Goal: Information Seeking & Learning: Learn about a topic

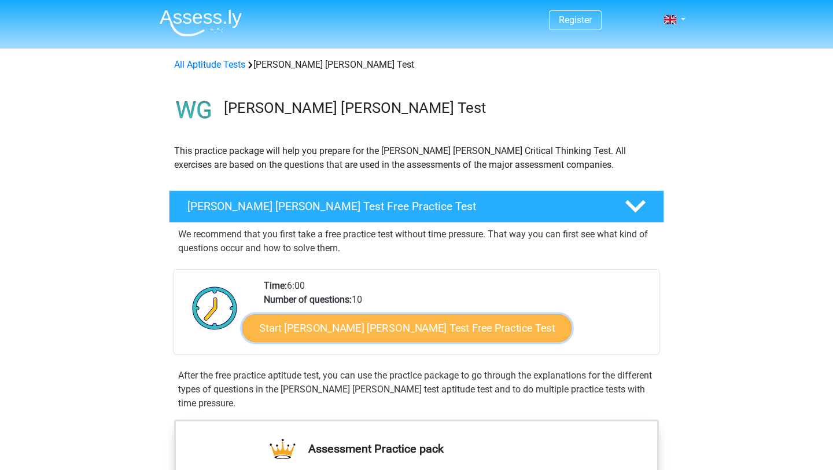
click at [391, 329] on link "Start Watson Glaser Test Free Practice Test" at bounding box center [406, 328] width 329 height 28
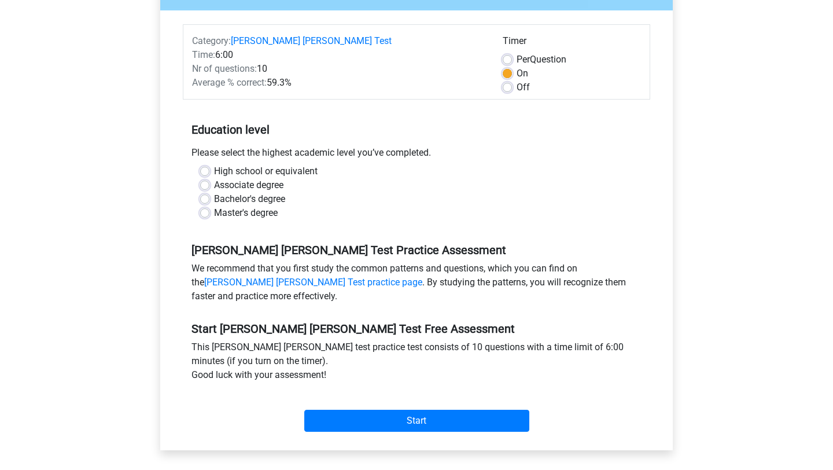
scroll to position [141, 0]
click at [217, 192] on label "Bachelor's degree" at bounding box center [249, 199] width 71 height 14
click at [209, 192] on input "Bachelor's degree" at bounding box center [204, 198] width 9 height 12
radio input "true"
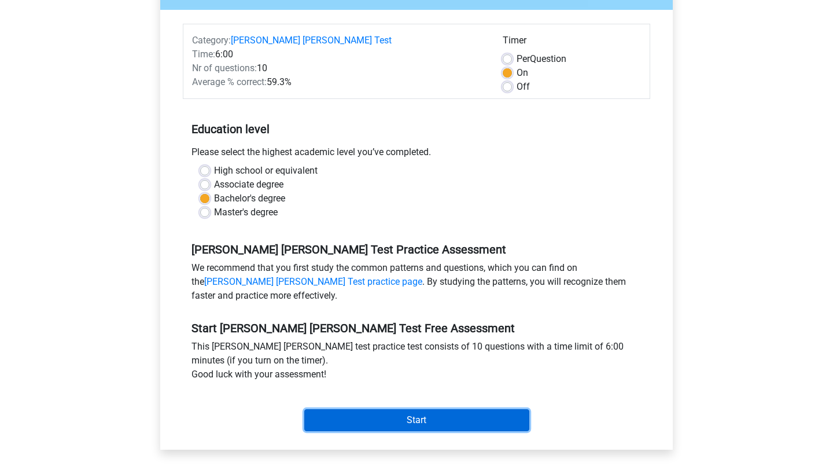
click at [335, 409] on input "Start" at bounding box center [416, 420] width 225 height 22
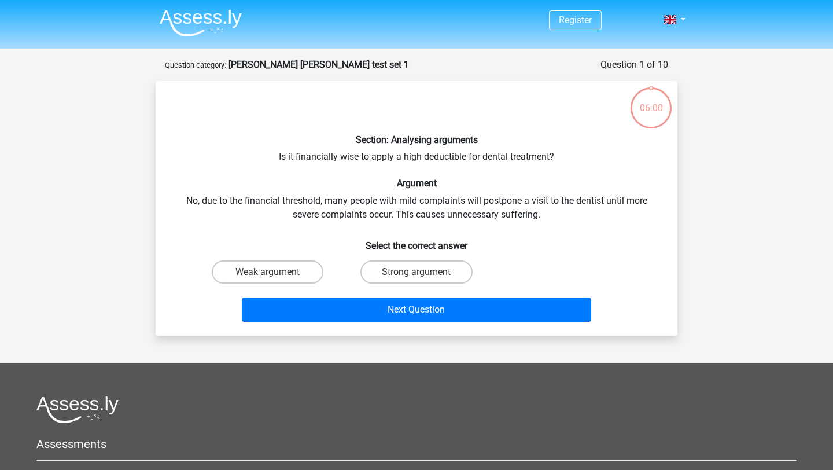
scroll to position [1, 0]
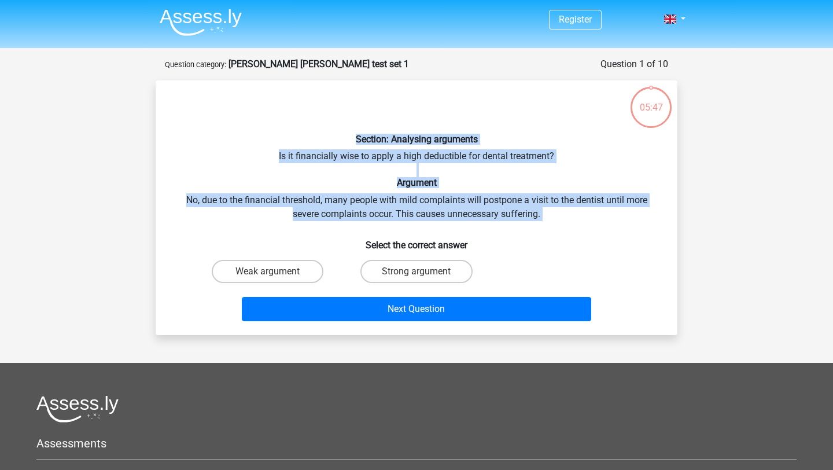
drag, startPoint x: 545, startPoint y: 223, endPoint x: 369, endPoint y: 132, distance: 198.0
click at [369, 132] on div "Section: Analysing arguments Is it financially wise to apply a high deductible …" at bounding box center [416, 208] width 513 height 236
copy div "Section: Analysing arguments Is it financially wise to apply a high deductible …"
click at [380, 266] on label "Strong argument" at bounding box center [416, 271] width 112 height 23
click at [417, 271] on input "Strong argument" at bounding box center [421, 275] width 8 height 8
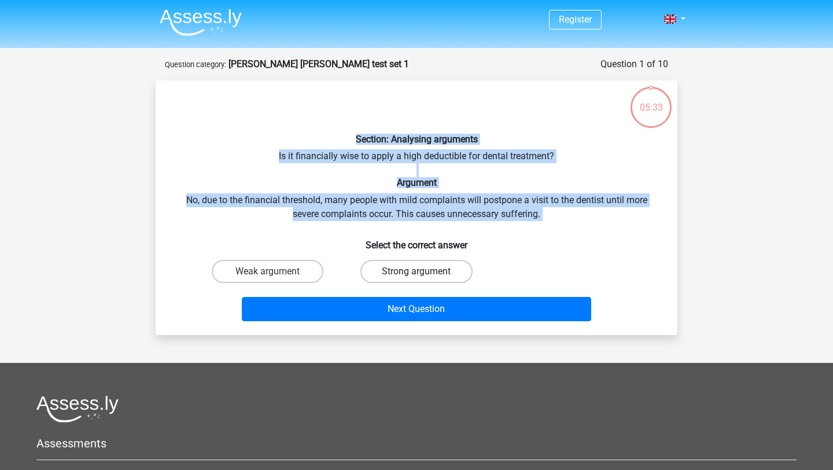
radio input "true"
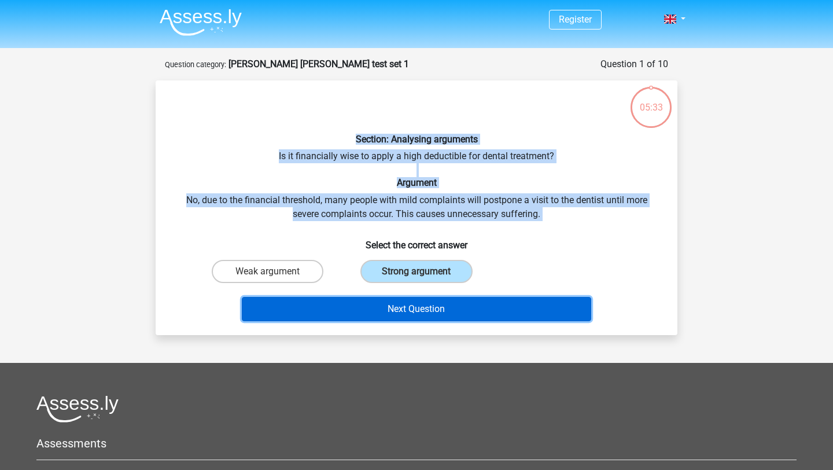
click at [356, 316] on button "Next Question" at bounding box center [417, 309] width 350 height 24
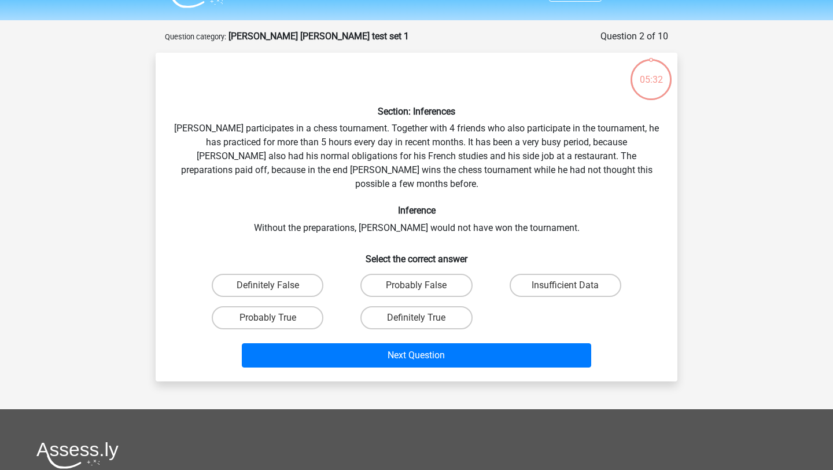
scroll to position [58, 0]
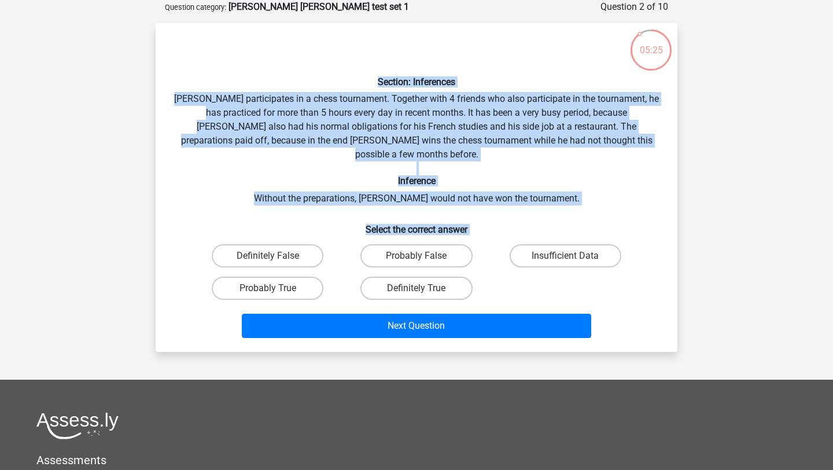
drag, startPoint x: 496, startPoint y: 278, endPoint x: 282, endPoint y: 86, distance: 288.1
click at [282, 86] on div "Section: Inferences Pablo participates in a chess tournament. Together with 4 f…" at bounding box center [416, 187] width 513 height 310
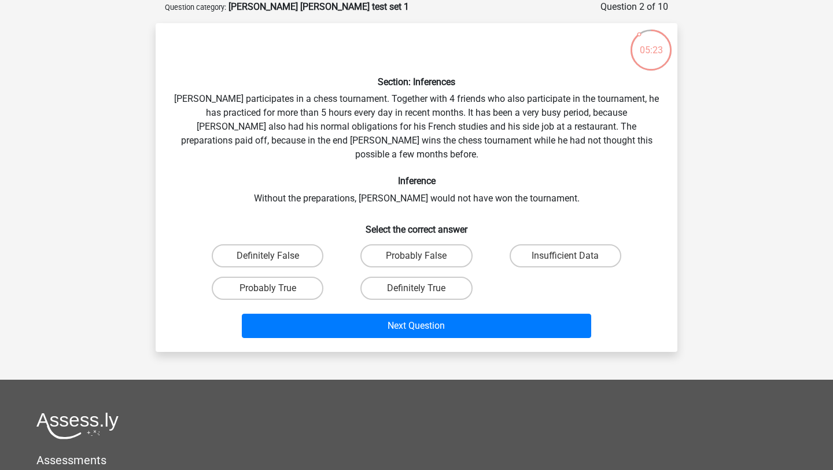
click at [483, 124] on div "Section: Inferences Pablo participates in a chess tournament. Together with 4 f…" at bounding box center [416, 187] width 513 height 310
click at [299, 277] on label "Probably True" at bounding box center [268, 288] width 112 height 23
click at [275, 288] on input "Probably True" at bounding box center [272, 292] width 8 height 8
radio input "true"
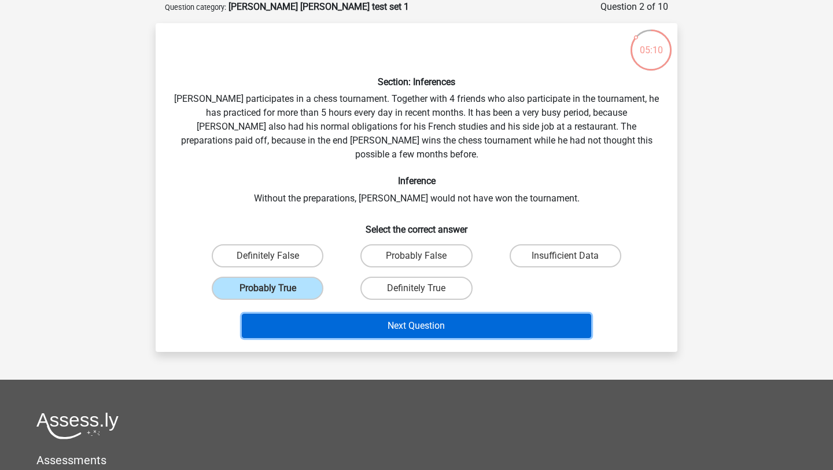
click at [359, 314] on button "Next Question" at bounding box center [417, 326] width 350 height 24
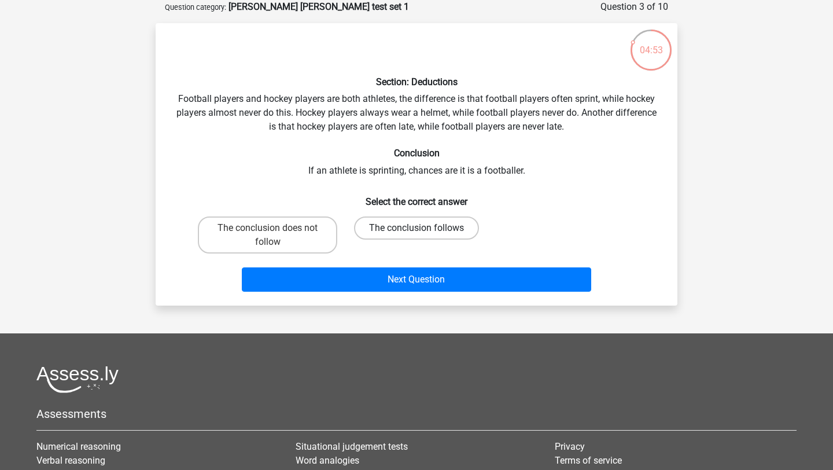
click at [386, 227] on label "The conclusion follows" at bounding box center [416, 227] width 125 height 23
click at [417, 228] on input "The conclusion follows" at bounding box center [421, 232] width 8 height 8
radio input "true"
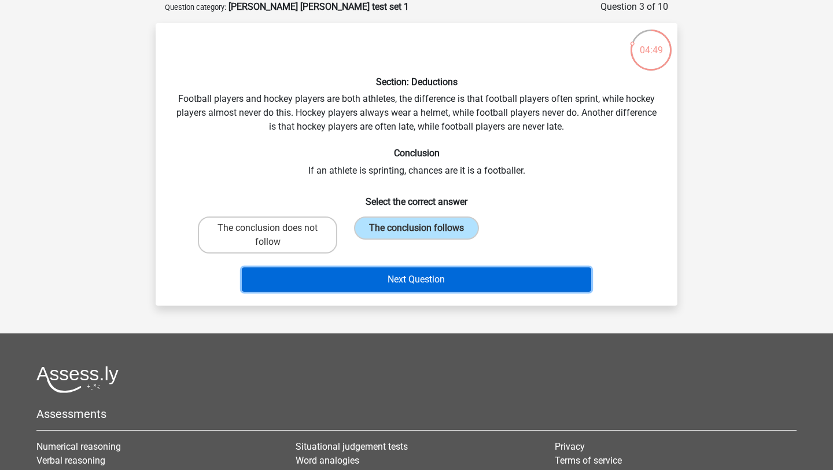
click at [384, 279] on button "Next Question" at bounding box center [417, 279] width 350 height 24
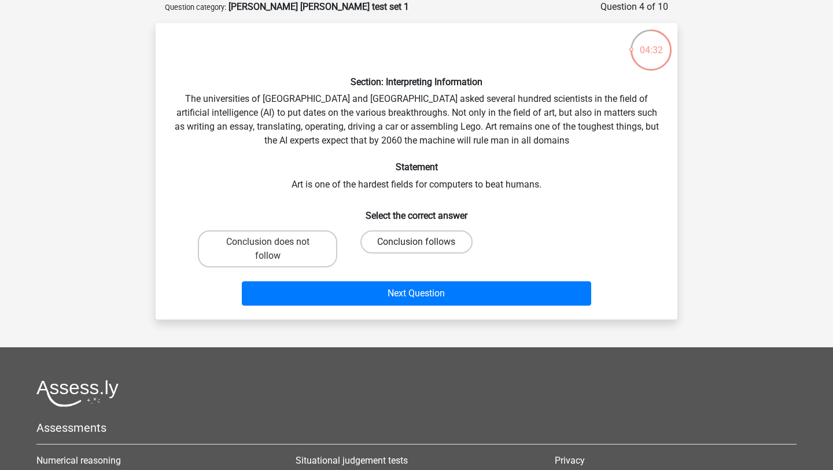
click at [385, 240] on label "Conclusion follows" at bounding box center [416, 241] width 112 height 23
click at [417, 242] on input "Conclusion follows" at bounding box center [421, 246] width 8 height 8
radio input "true"
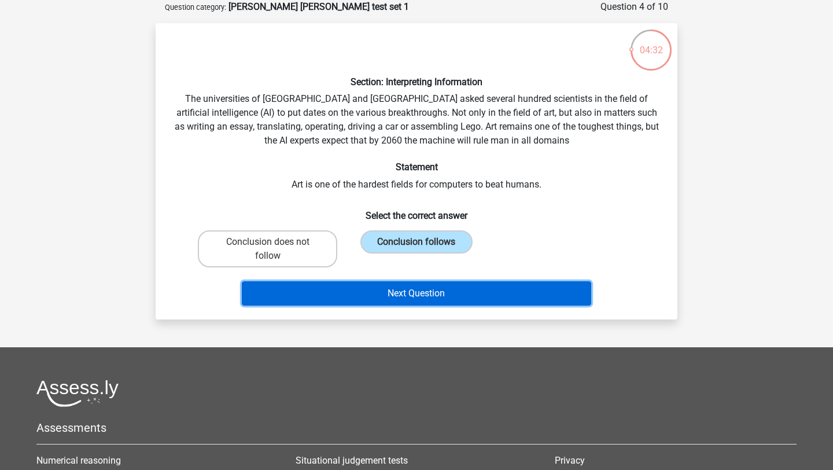
click at [378, 285] on button "Next Question" at bounding box center [417, 293] width 350 height 24
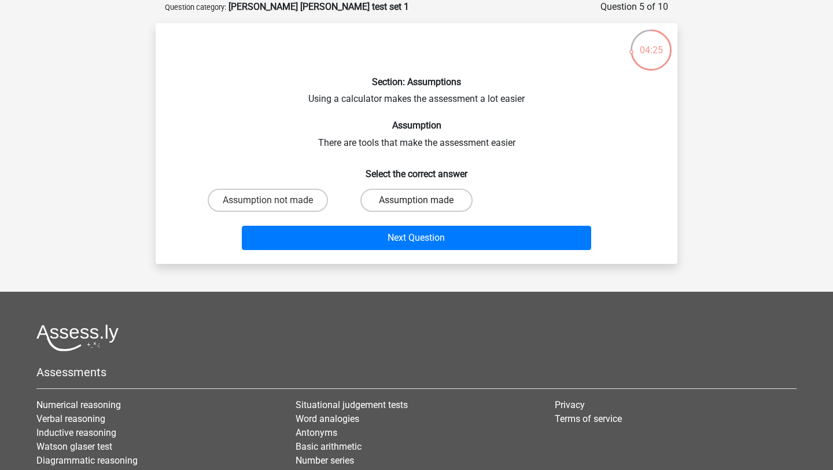
click at [374, 200] on label "Assumption made" at bounding box center [416, 200] width 112 height 23
click at [417, 200] on input "Assumption made" at bounding box center [421, 204] width 8 height 8
radio input "true"
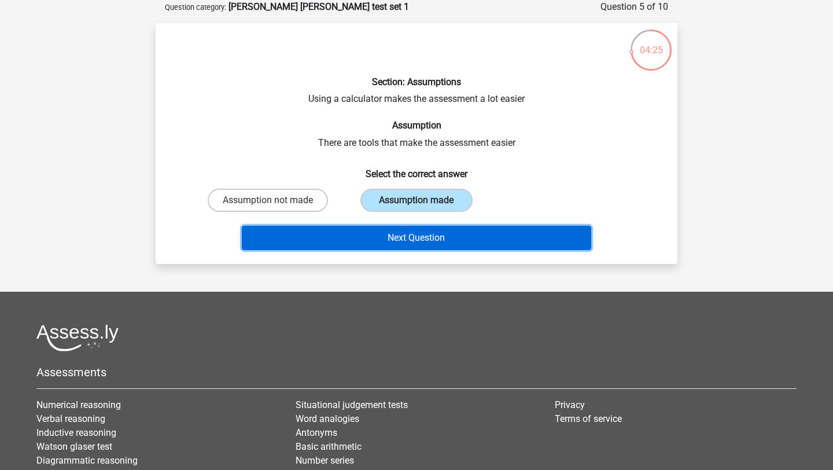
click at [377, 240] on button "Next Question" at bounding box center [417, 238] width 350 height 24
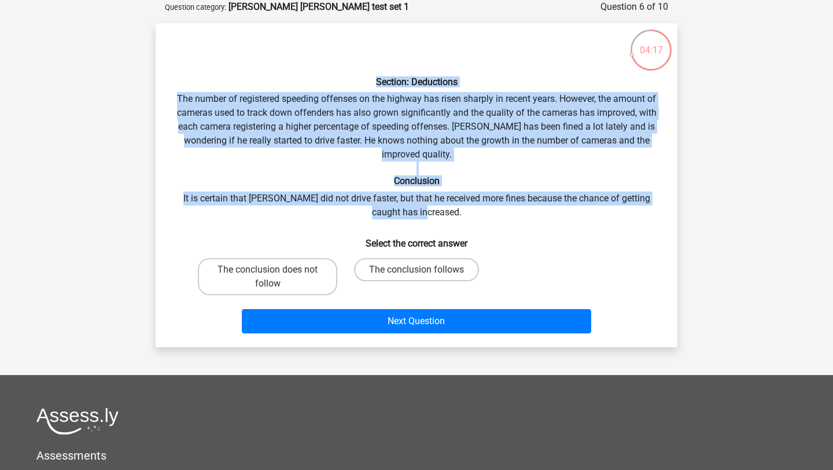
drag, startPoint x: 446, startPoint y: 211, endPoint x: 308, endPoint y: 76, distance: 192.7
click at [308, 76] on div "Section: Deductions The number of registered speeding offenses on the highway h…" at bounding box center [416, 184] width 513 height 305
copy div "Section: Deductions The number of registered speeding offenses on the highway h…"
click at [399, 264] on label "The conclusion follows" at bounding box center [416, 269] width 125 height 23
click at [417, 270] on input "The conclusion follows" at bounding box center [421, 274] width 8 height 8
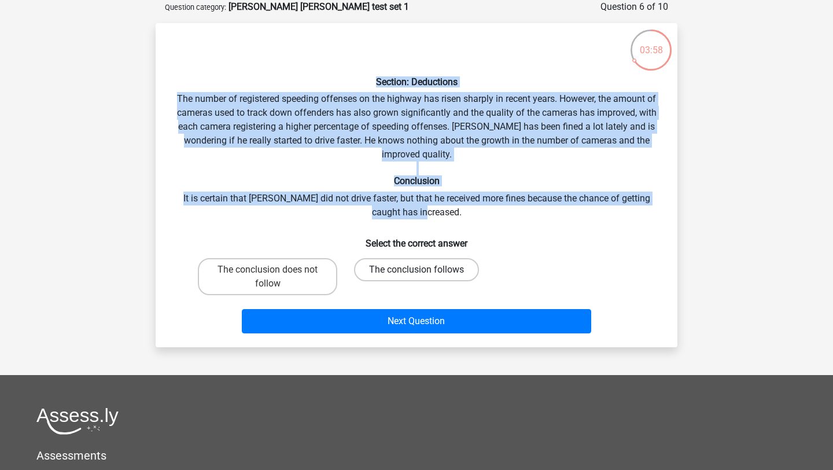
radio input "true"
click at [295, 277] on label "The conclusion does not follow" at bounding box center [267, 276] width 139 height 37
click at [275, 277] on input "The conclusion does not follow" at bounding box center [272, 274] width 8 height 8
radio input "true"
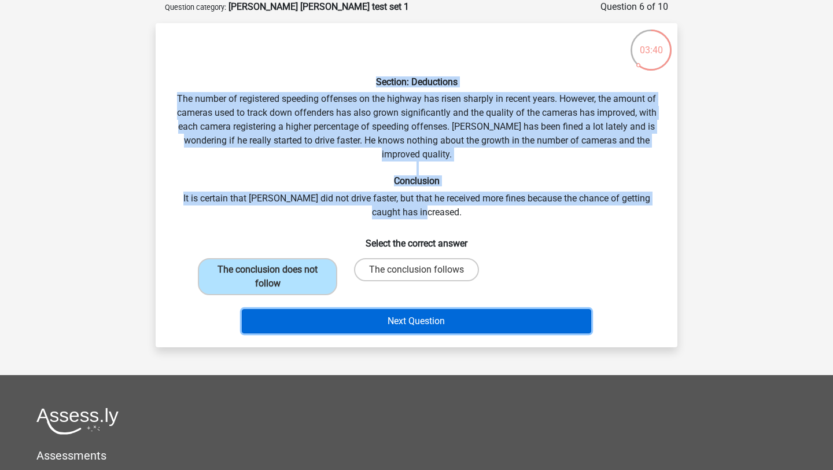
click at [329, 311] on button "Next Question" at bounding box center [417, 321] width 350 height 24
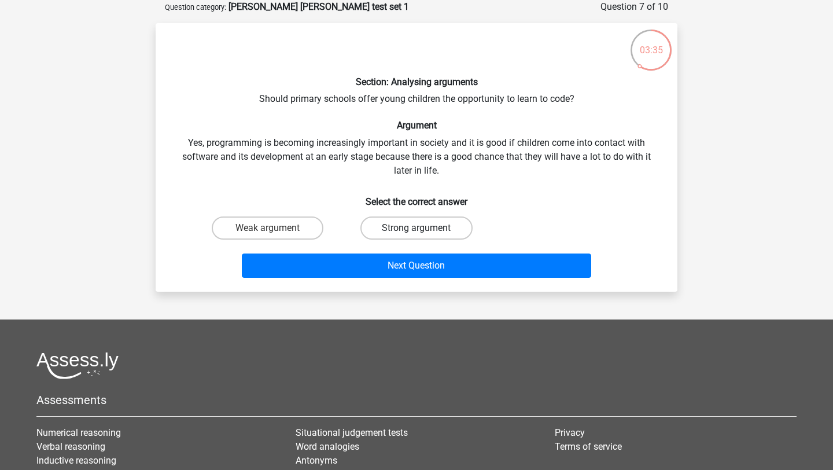
click at [390, 223] on label "Strong argument" at bounding box center [416, 227] width 112 height 23
click at [417, 228] on input "Strong argument" at bounding box center [421, 232] width 8 height 8
radio input "true"
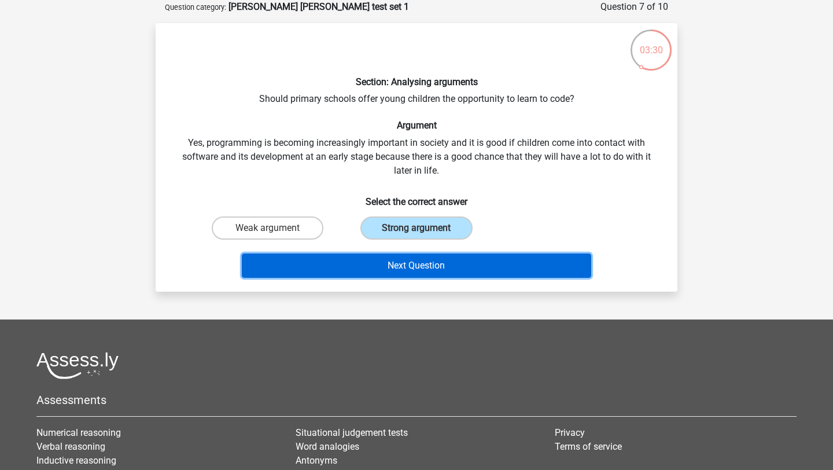
click at [400, 254] on button "Next Question" at bounding box center [417, 265] width 350 height 24
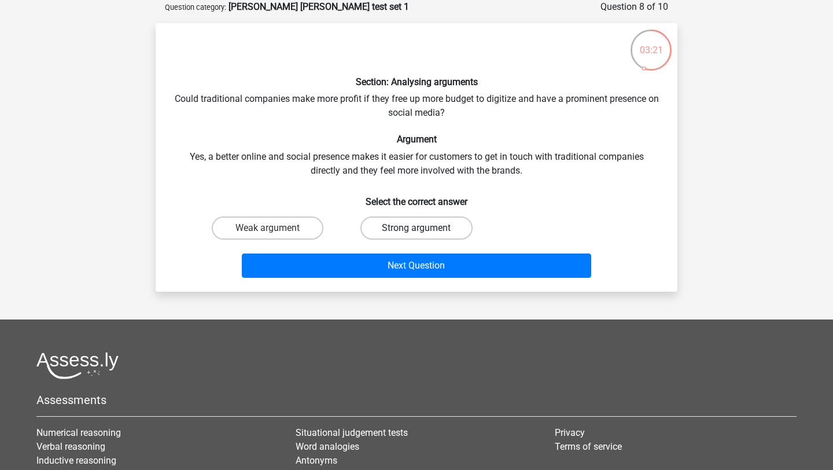
click at [411, 227] on label "Strong argument" at bounding box center [416, 227] width 112 height 23
click at [417, 228] on input "Strong argument" at bounding box center [421, 232] width 8 height 8
radio input "true"
click at [401, 249] on div "Next Question" at bounding box center [416, 263] width 485 height 38
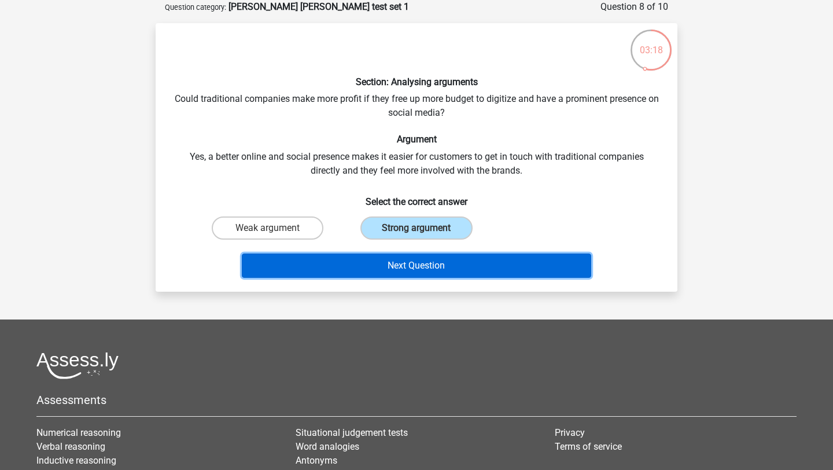
click at [398, 259] on button "Next Question" at bounding box center [417, 265] width 350 height 24
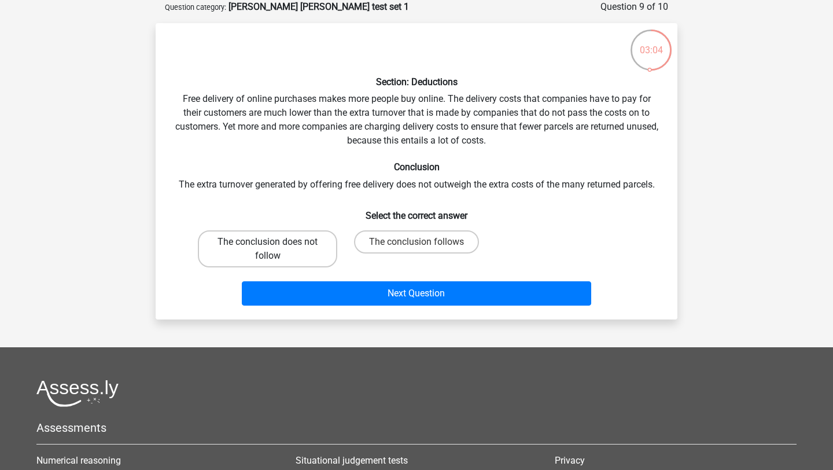
click at [300, 243] on label "The conclusion does not follow" at bounding box center [267, 248] width 139 height 37
click at [275, 243] on input "The conclusion does not follow" at bounding box center [272, 246] width 8 height 8
radio input "true"
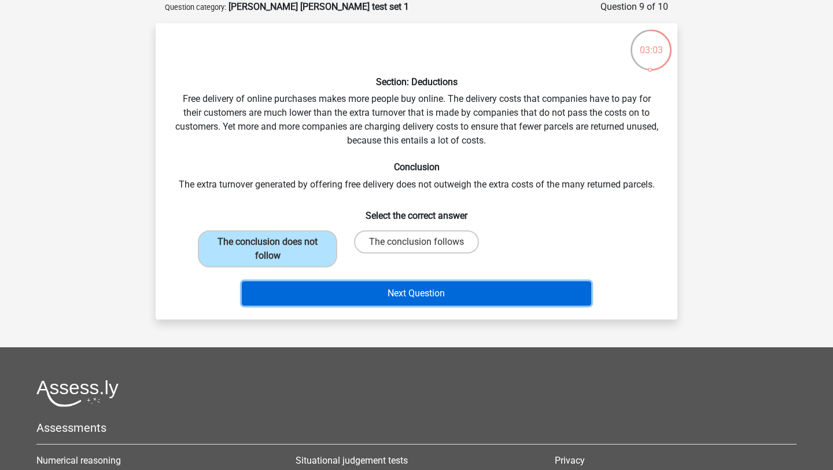
click at [318, 285] on button "Next Question" at bounding box center [417, 293] width 350 height 24
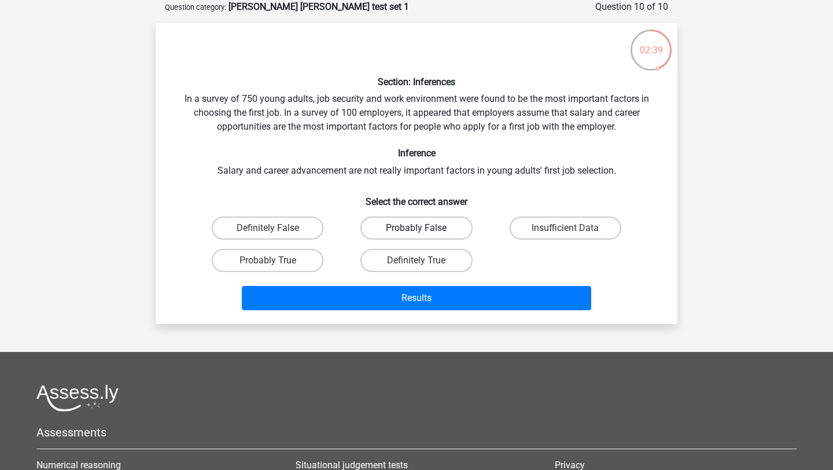
click at [436, 229] on label "Probably False" at bounding box center [416, 227] width 112 height 23
click at [424, 229] on input "Probably False" at bounding box center [421, 232] width 8 height 8
radio input "true"
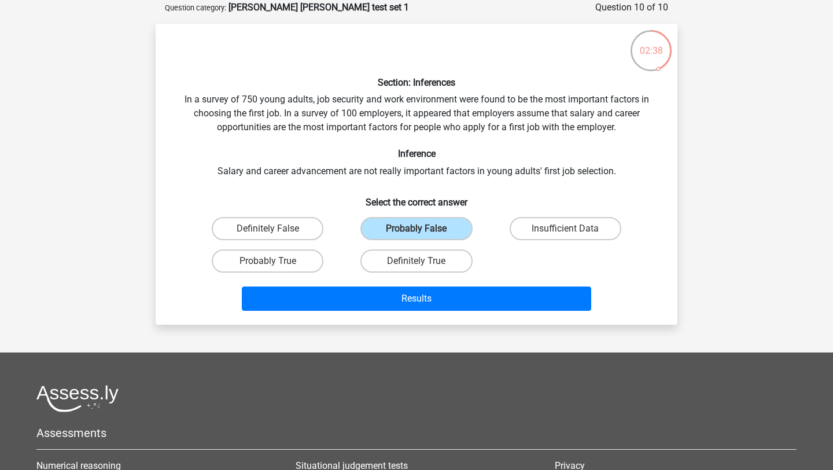
scroll to position [59, 0]
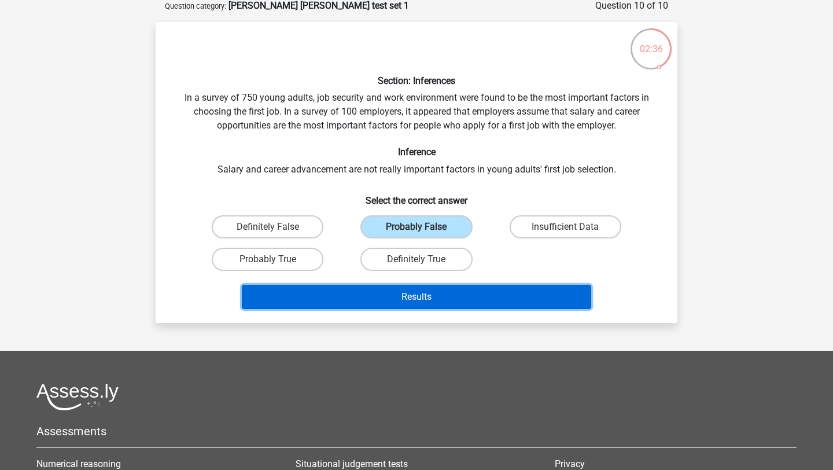
click at [415, 295] on button "Results" at bounding box center [417, 297] width 350 height 24
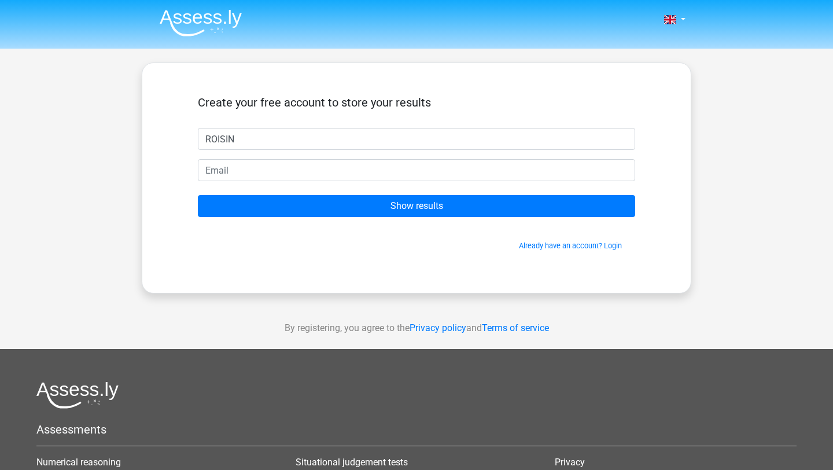
type input "ROISIN"
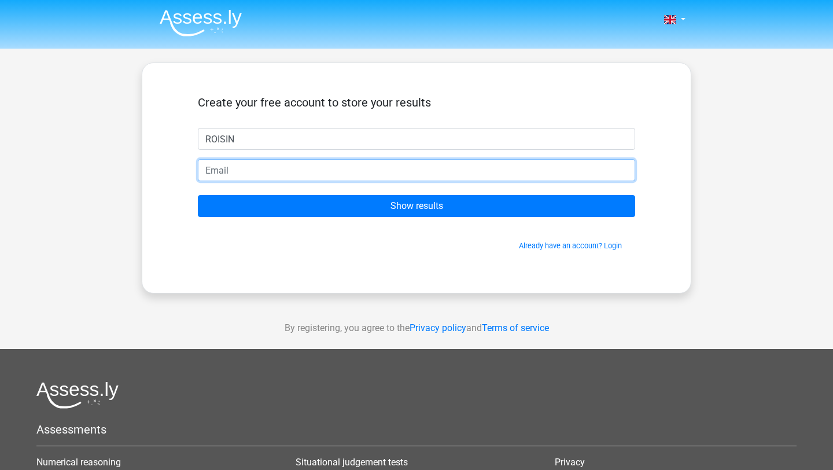
click at [314, 172] on input "email" at bounding box center [416, 170] width 437 height 22
type input "roisindoogan9@gmail.com"
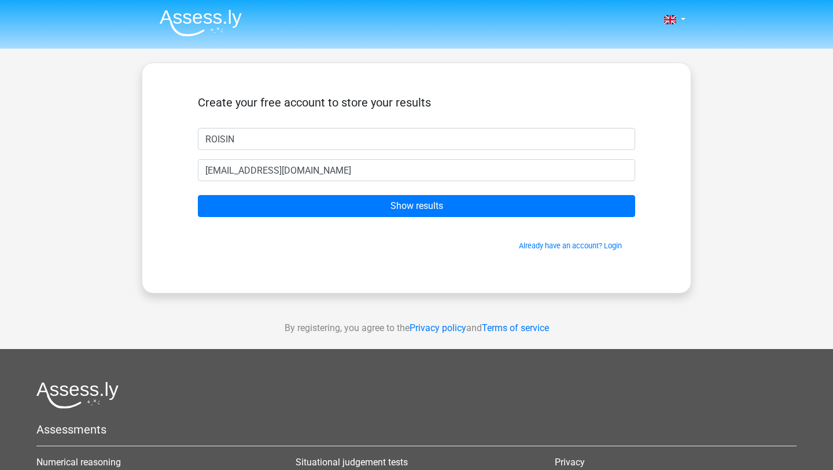
click at [296, 217] on form "Create your free account to store your results ROISIN roisindoogan9@gmail.com S…" at bounding box center [416, 173] width 437 height 156
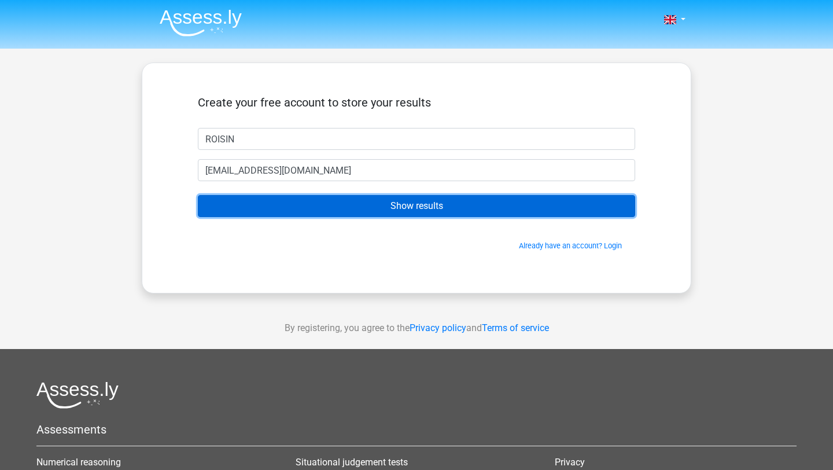
click at [293, 210] on input "Show results" at bounding box center [416, 206] width 437 height 22
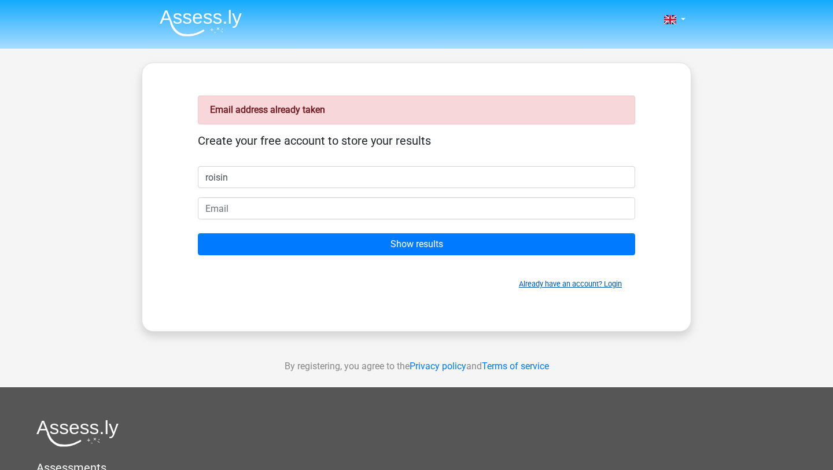
type input "roisin"
click at [617, 284] on link "Already have an account? Login" at bounding box center [570, 283] width 103 height 9
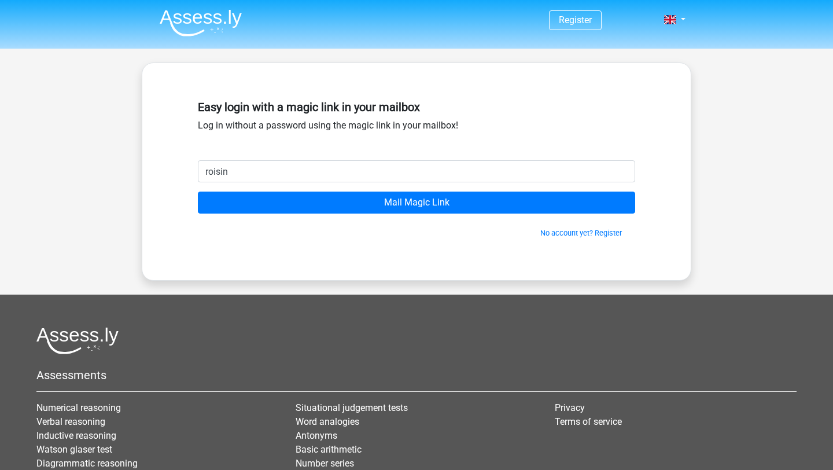
type input "roisindoogan9@gmail.com"
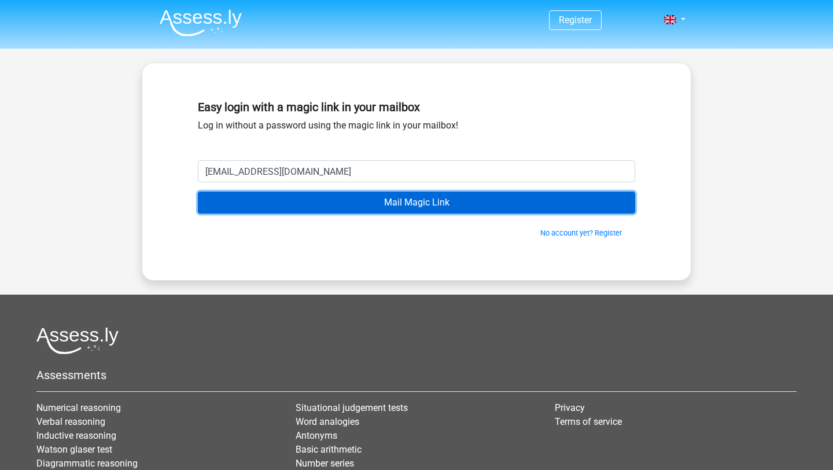
click at [358, 196] on input "Mail Magic Link" at bounding box center [416, 203] width 437 height 22
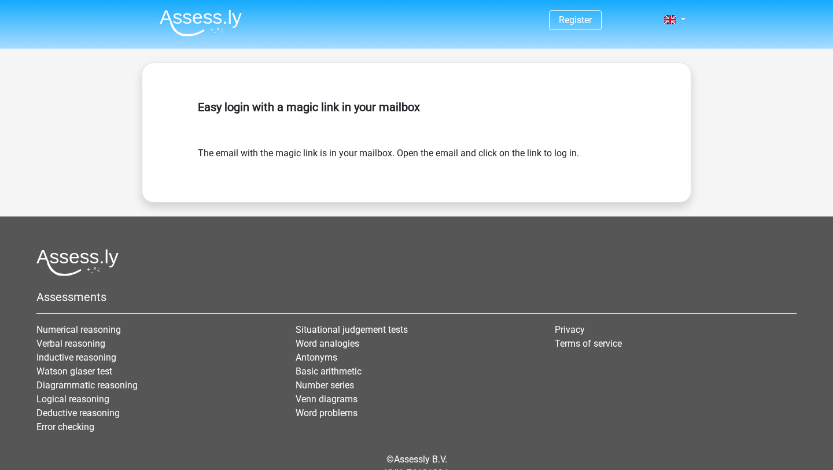
click at [419, 139] on div "Easy login with a magic link in your mailbox" at bounding box center [416, 120] width 437 height 51
click at [568, 15] on link "Register" at bounding box center [575, 19] width 33 height 11
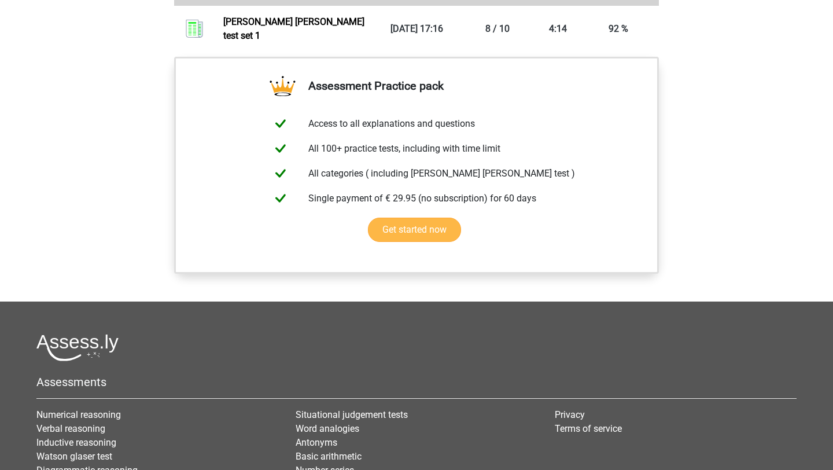
scroll to position [1032, 0]
